Goal: Check status: Check status

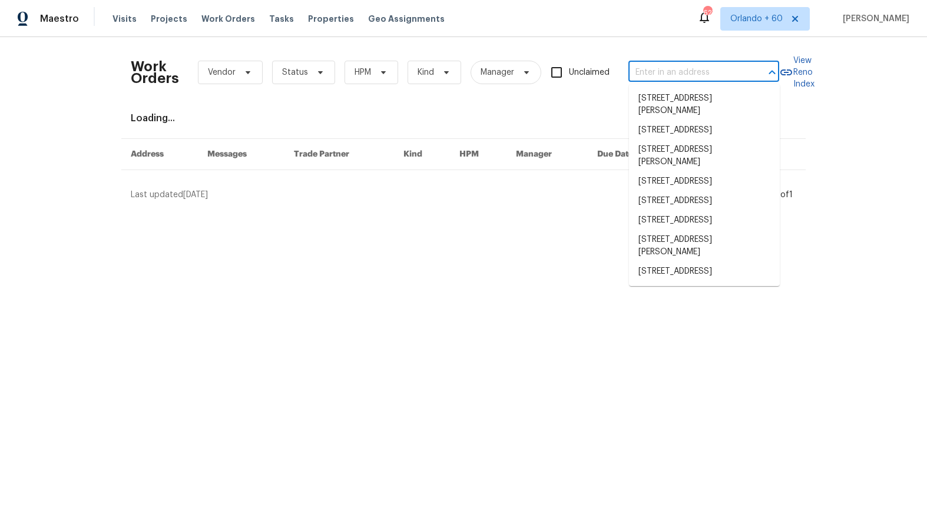
click at [697, 77] on input "text" at bounding box center [687, 73] width 118 height 18
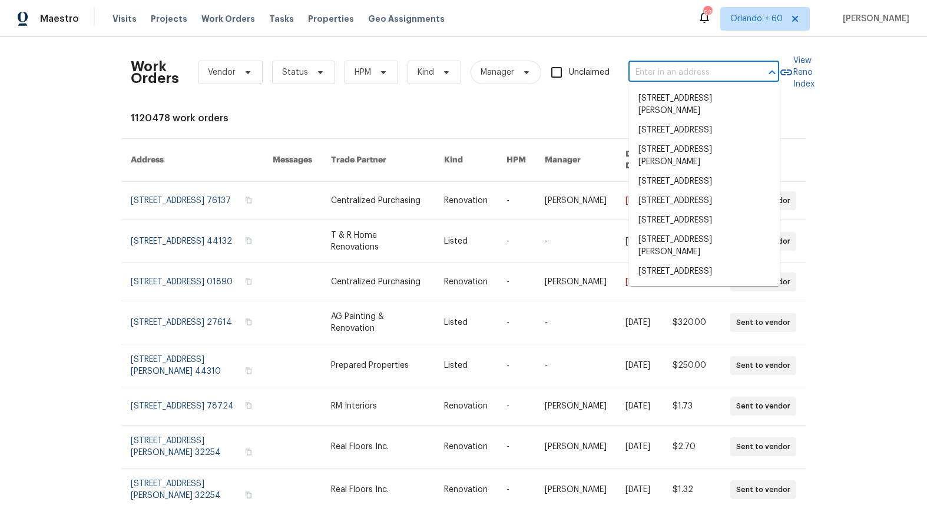
paste input "[STREET_ADDRESS]"
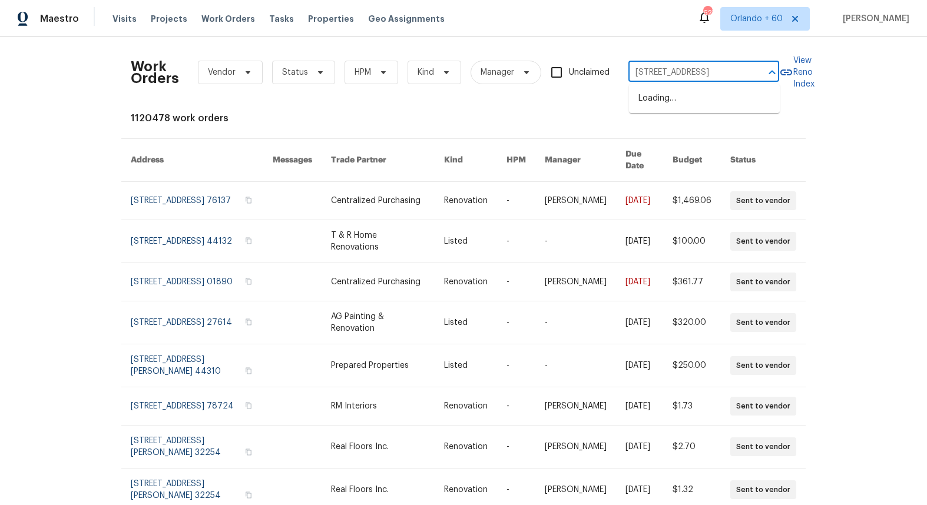
type input "[STREET_ADDRESS]"
click at [690, 100] on li "[STREET_ADDRESS]" at bounding box center [704, 98] width 151 height 19
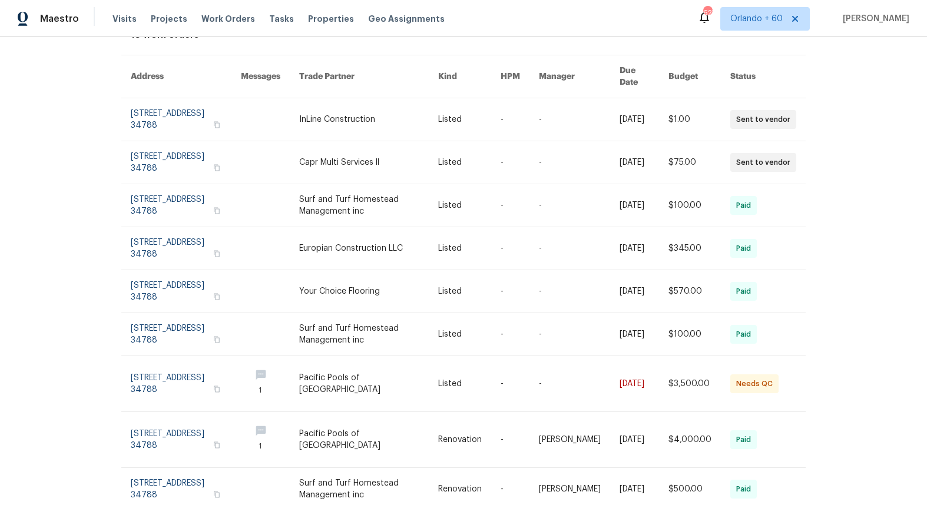
scroll to position [132, 0]
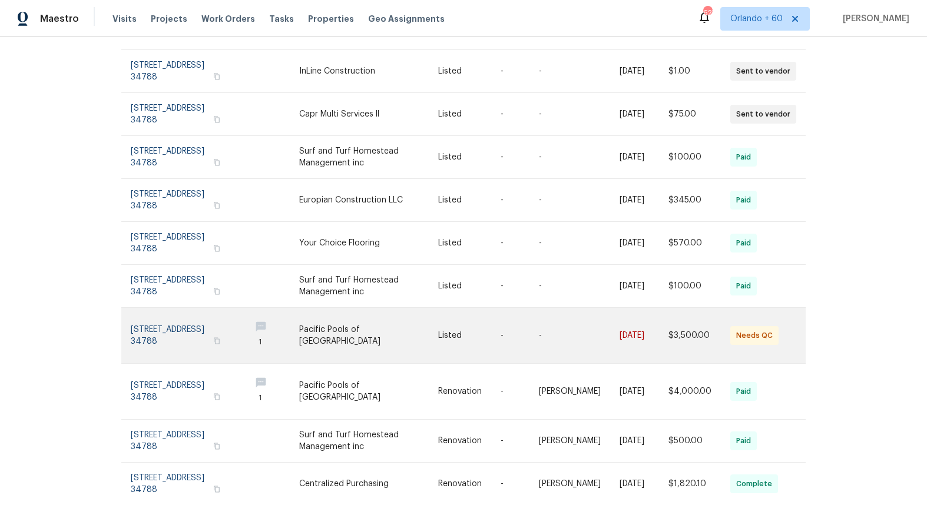
click at [202, 327] on link at bounding box center [186, 335] width 110 height 55
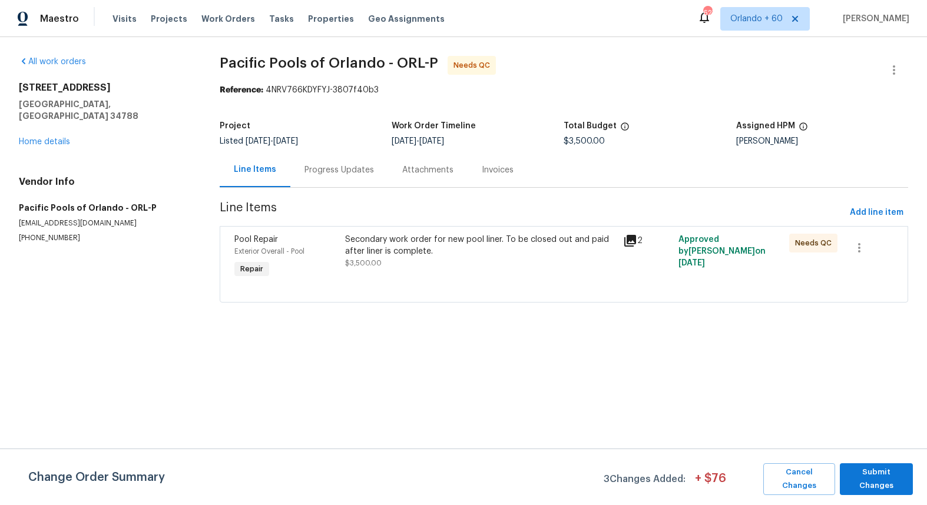
click at [337, 172] on div "Progress Updates" at bounding box center [338, 170] width 69 height 12
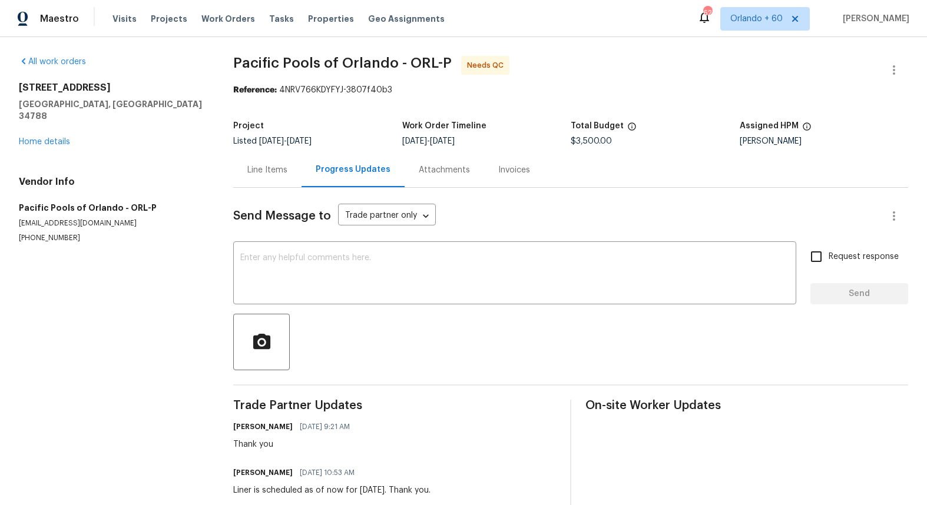
click at [280, 179] on div "Line Items" at bounding box center [267, 169] width 68 height 35
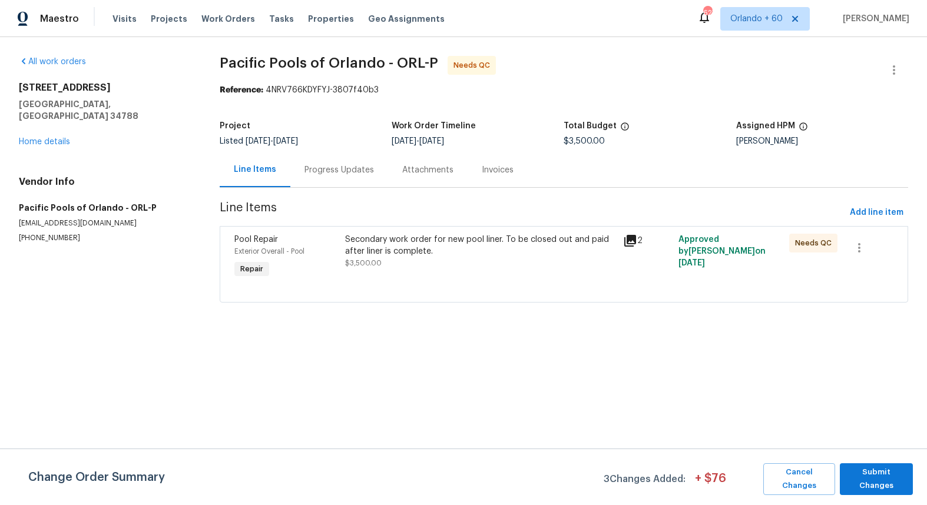
click at [635, 243] on icon at bounding box center [630, 241] width 14 height 14
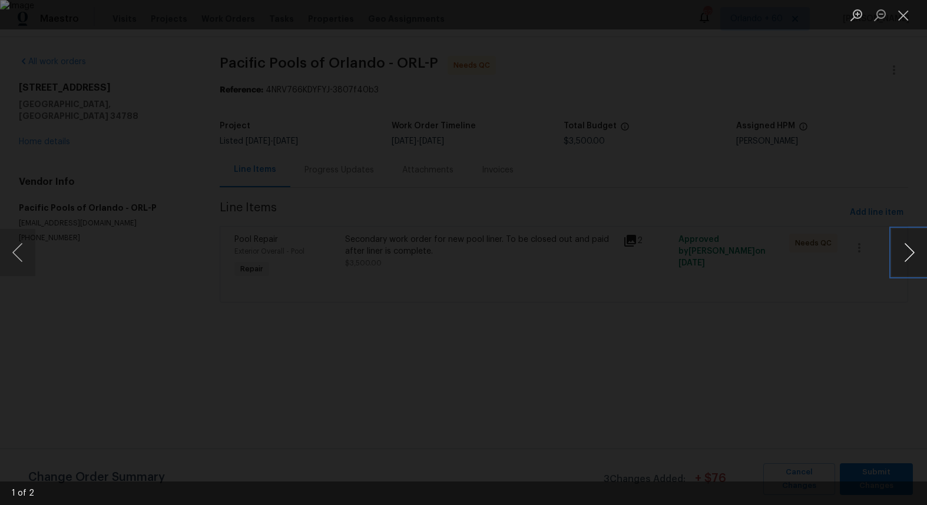
click at [917, 254] on button "Next image" at bounding box center [908, 252] width 35 height 47
click at [848, 290] on div "Lightbox" at bounding box center [463, 252] width 927 height 505
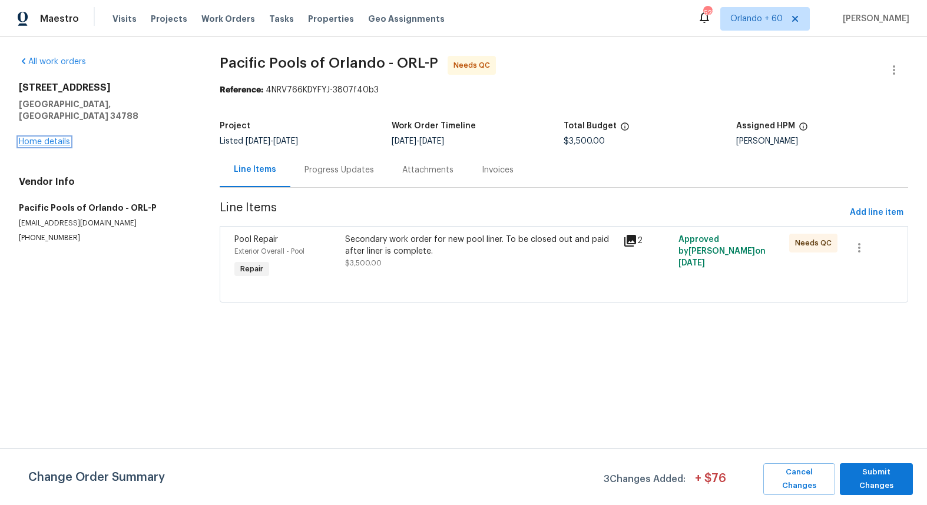
click at [49, 138] on link "Home details" at bounding box center [44, 142] width 51 height 8
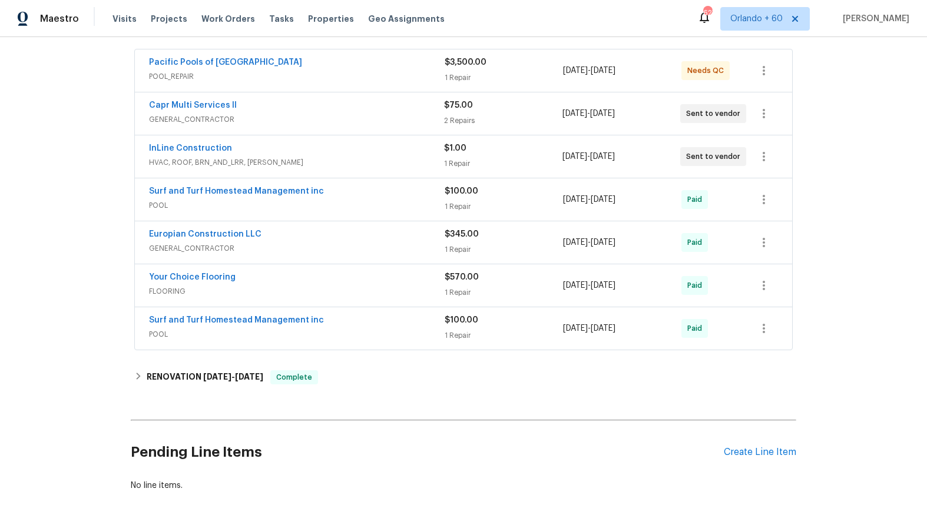
scroll to position [227, 0]
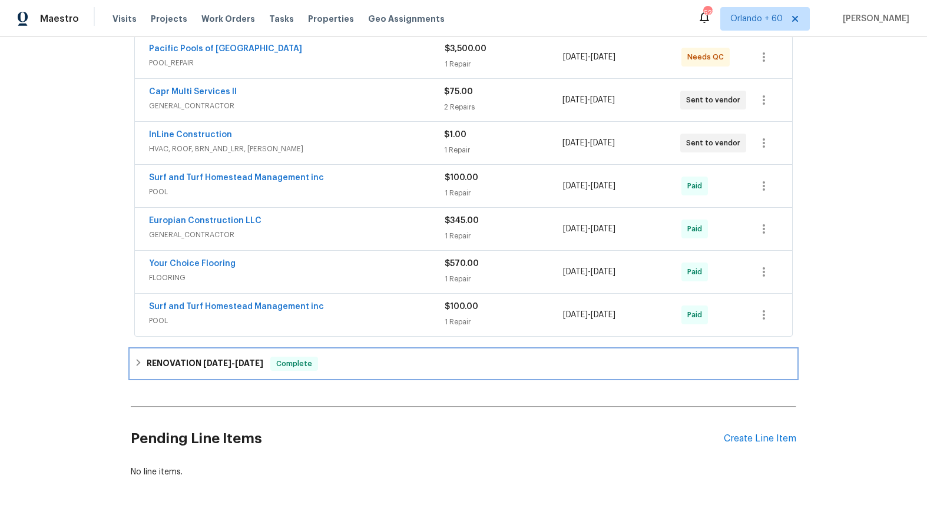
click at [218, 370] on h6 "RENOVATION [DATE] - [DATE]" at bounding box center [205, 364] width 117 height 14
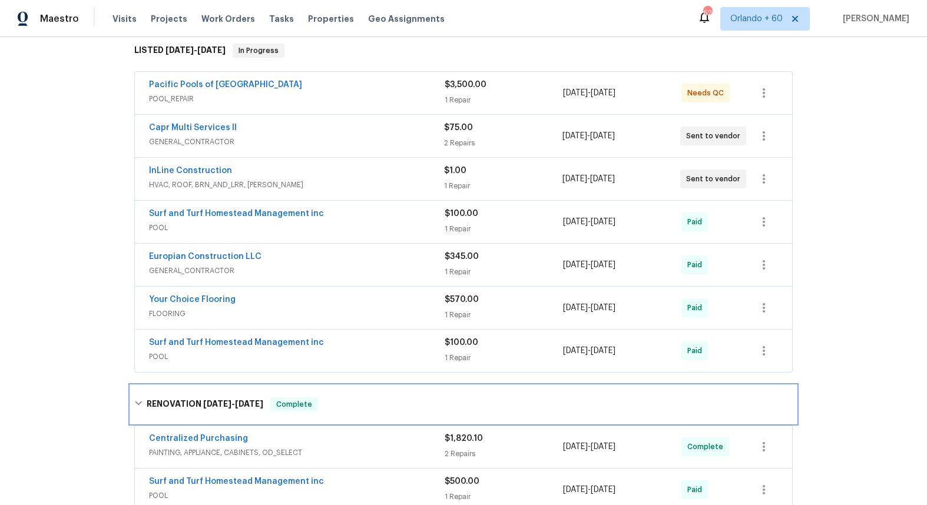
scroll to position [119, 0]
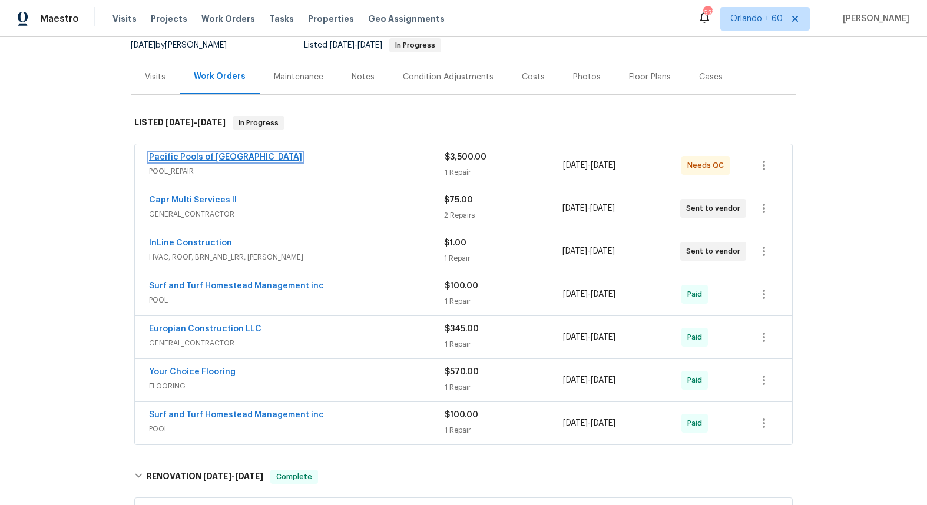
click at [213, 155] on link "Pacific Pools of [GEOGRAPHIC_DATA]" at bounding box center [225, 157] width 153 height 8
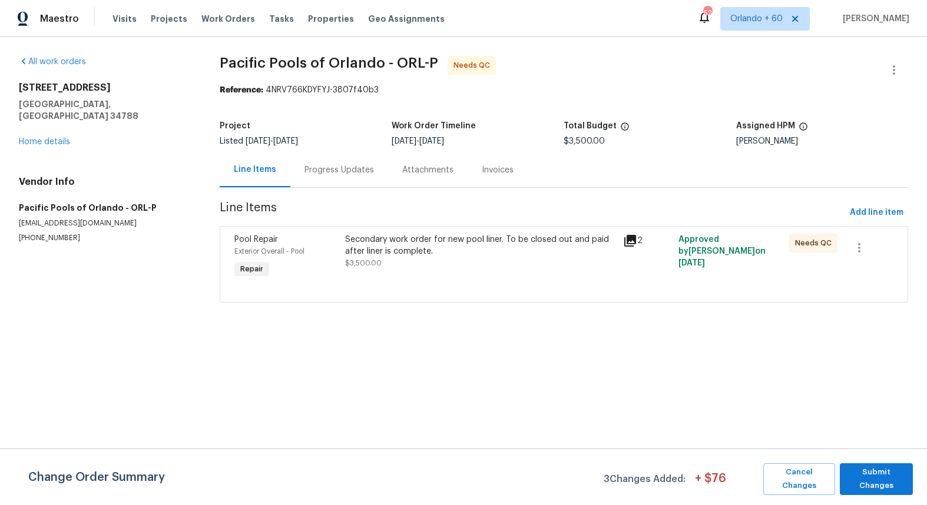
click at [434, 270] on div "Secondary work order for new pool liner. To be closed out and paid after liner …" at bounding box center [479, 257] width 277 height 54
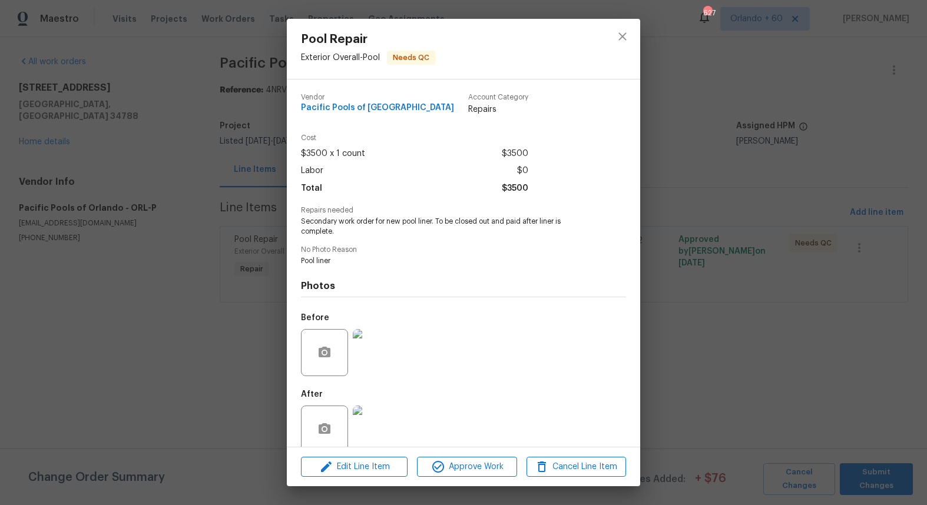
scroll to position [18, 0]
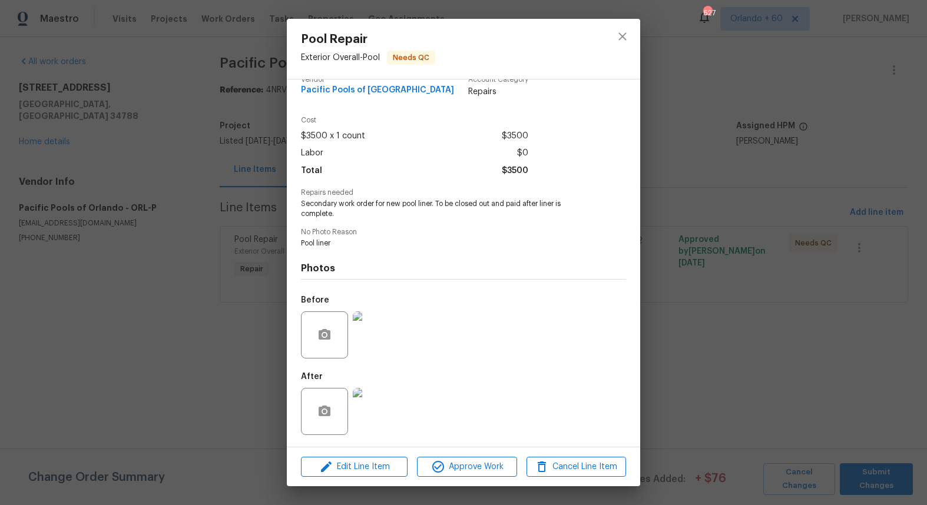
click at [386, 419] on img at bounding box center [376, 411] width 47 height 47
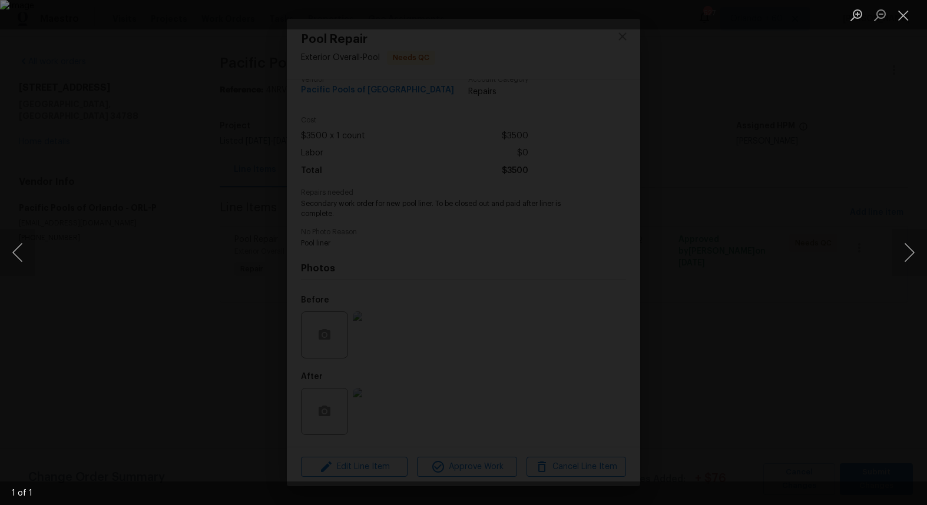
click at [72, 361] on div "Lightbox" at bounding box center [463, 252] width 927 height 505
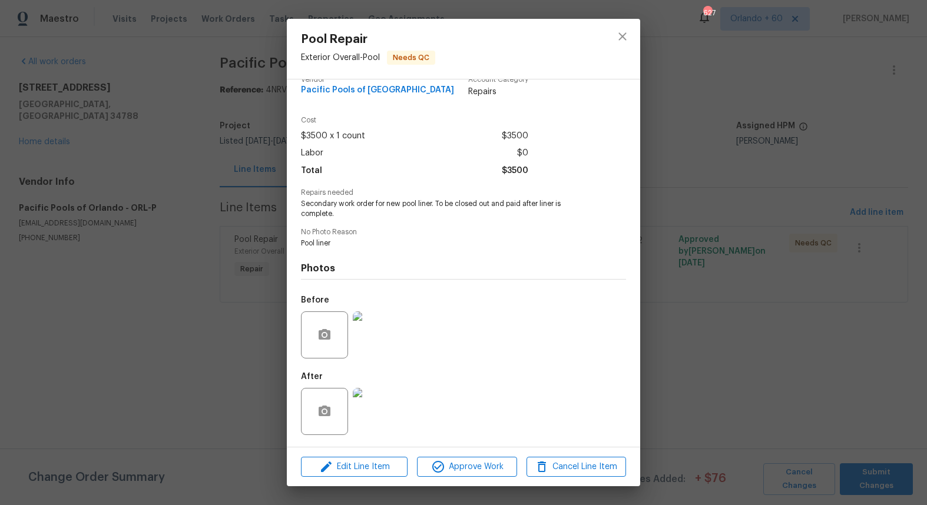
click at [72, 361] on div "Pool Repair Exterior Overall - Pool Needs QC Vendor Pacific Pools of [GEOGRAPHI…" at bounding box center [463, 252] width 927 height 505
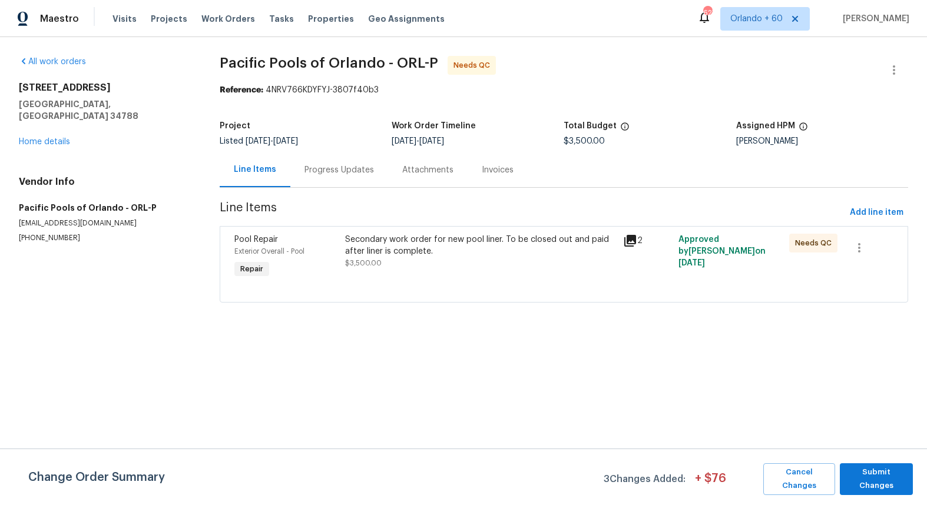
click at [358, 170] on div "Progress Updates" at bounding box center [338, 170] width 69 height 12
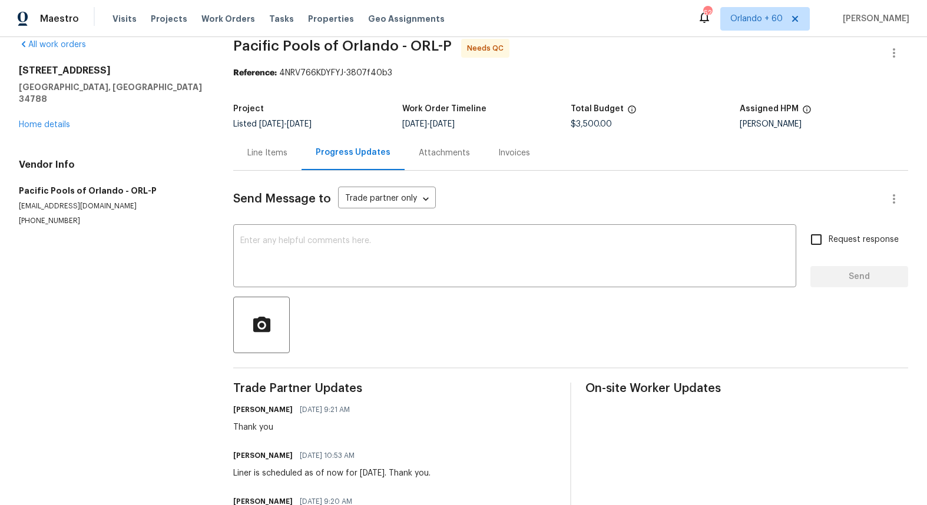
scroll to position [2, 0]
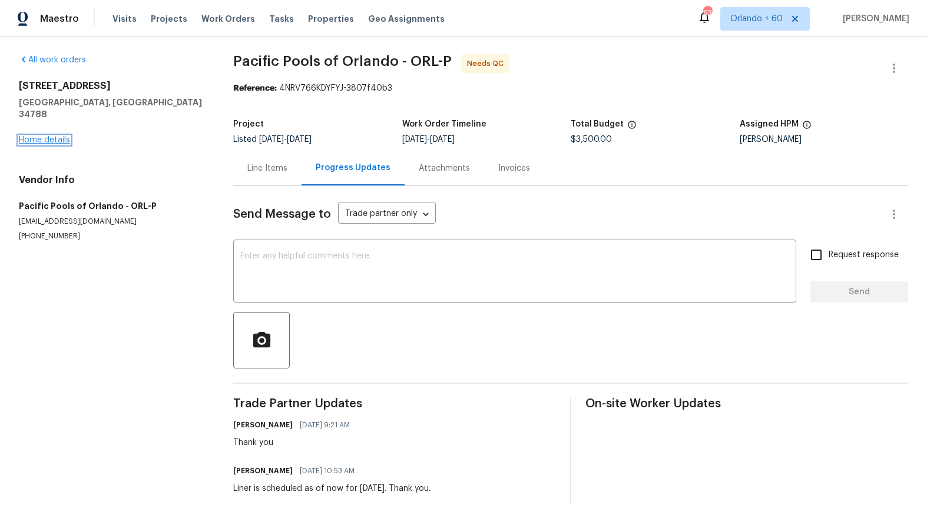
click at [61, 136] on link "Home details" at bounding box center [44, 140] width 51 height 8
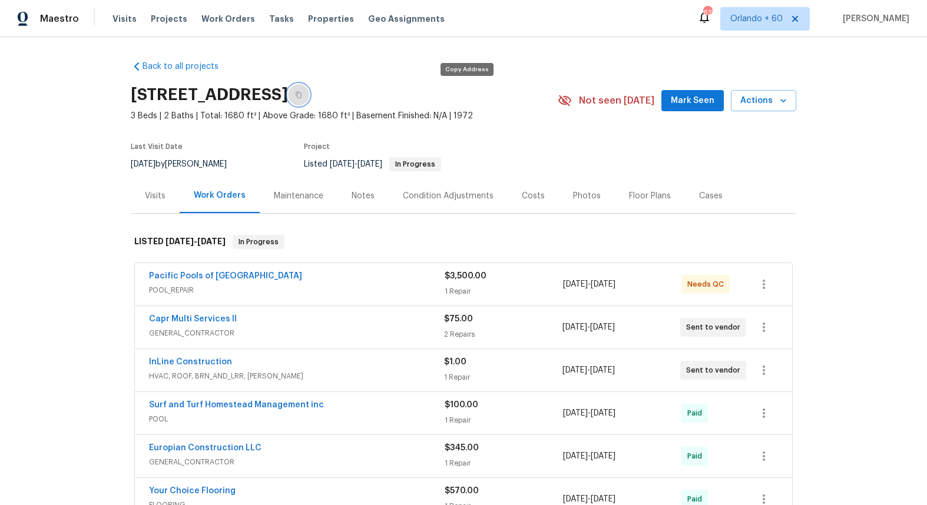
click at [302, 98] on icon "button" at bounding box center [298, 94] width 7 height 7
click at [187, 268] on div "Pacific Pools of Orlando POOL_REPAIR $3,500.00 1 Repair [DATE] - [DATE] Needs QC" at bounding box center [463, 284] width 657 height 42
click at [186, 272] on link "Pacific Pools of [GEOGRAPHIC_DATA]" at bounding box center [225, 276] width 153 height 8
